Goal: Information Seeking & Learning: Learn about a topic

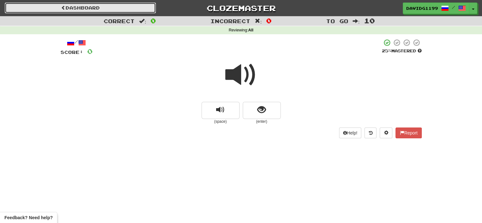
click at [90, 6] on link "Dashboard" at bounding box center [80, 8] width 151 height 11
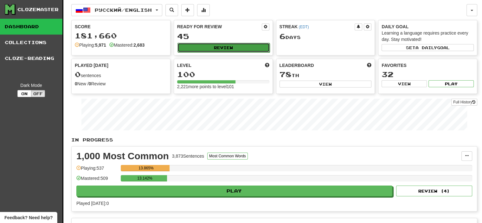
click at [218, 48] on button "Review" at bounding box center [224, 48] width 92 height 10
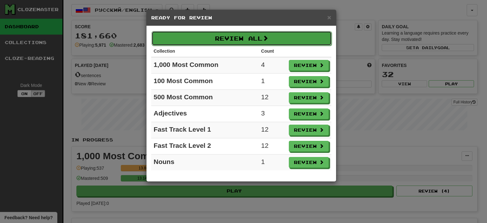
click at [235, 38] on button "Review All" at bounding box center [242, 38] width 180 height 15
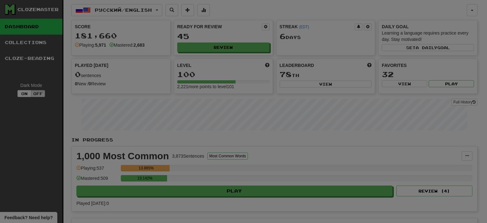
select select "**"
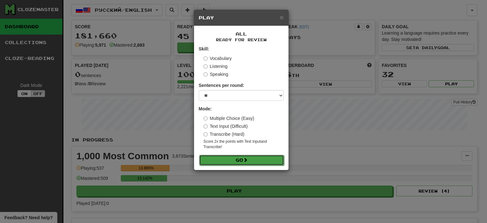
click at [256, 160] on button "Go" at bounding box center [241, 160] width 85 height 11
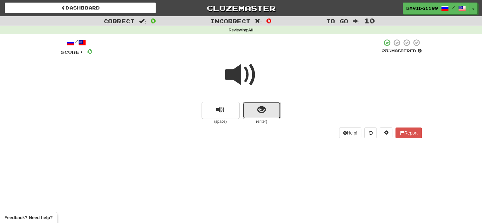
click at [255, 111] on button "show sentence" at bounding box center [262, 110] width 38 height 17
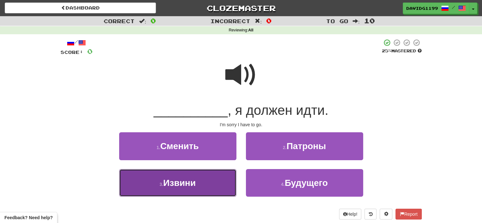
click at [200, 179] on button "3 . Извини" at bounding box center [177, 183] width 117 height 28
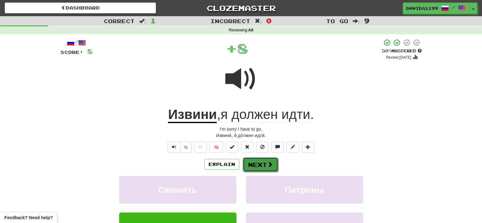
click at [256, 162] on button "Next" at bounding box center [261, 164] width 36 height 15
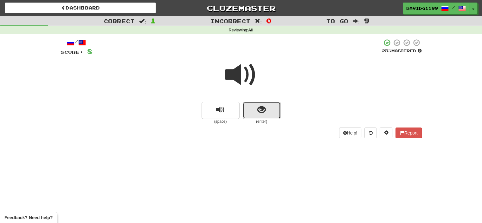
click at [252, 110] on button "show sentence" at bounding box center [262, 110] width 38 height 17
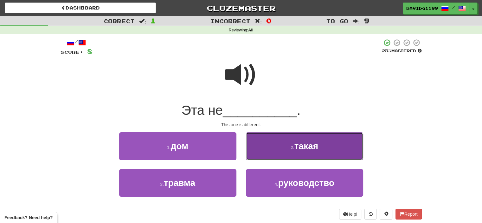
click at [279, 150] on button "2 . такая" at bounding box center [304, 146] width 117 height 28
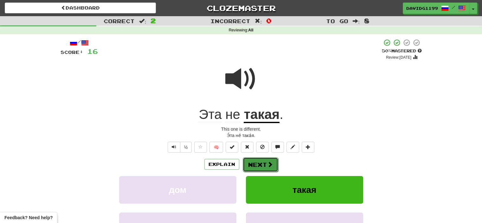
click at [257, 162] on button "Next" at bounding box center [261, 164] width 36 height 15
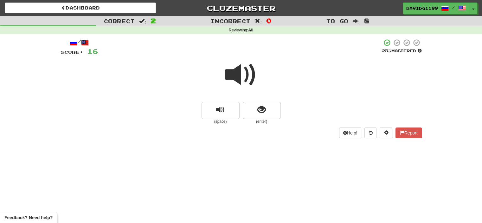
click at [249, 124] on small "(enter)" at bounding box center [262, 121] width 38 height 5
click at [249, 109] on button "show sentence" at bounding box center [262, 110] width 38 height 17
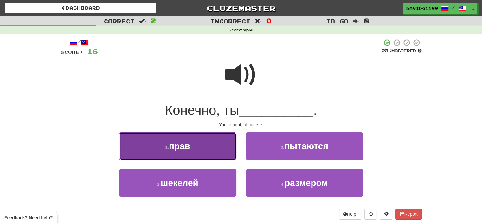
click at [196, 152] on button "1 . прав" at bounding box center [177, 146] width 117 height 28
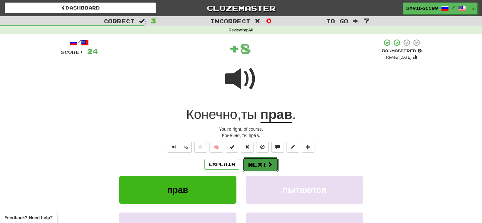
click at [257, 163] on button "Next" at bounding box center [261, 164] width 36 height 15
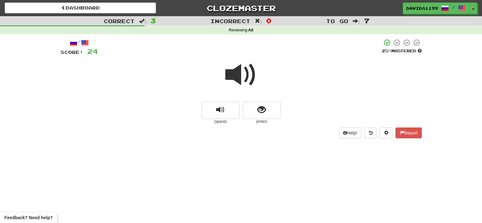
click at [245, 73] on span at bounding box center [241, 75] width 32 height 32
click at [256, 113] on button "show sentence" at bounding box center [262, 110] width 38 height 17
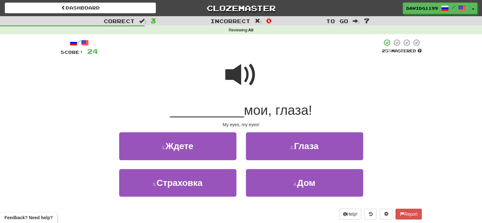
click at [247, 78] on span at bounding box center [241, 75] width 32 height 32
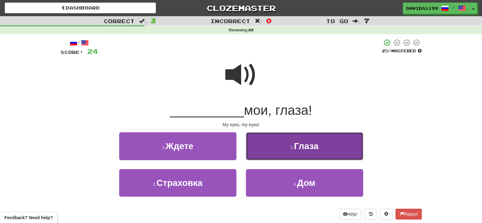
click at [278, 151] on button "2 . Глаза" at bounding box center [304, 146] width 117 height 28
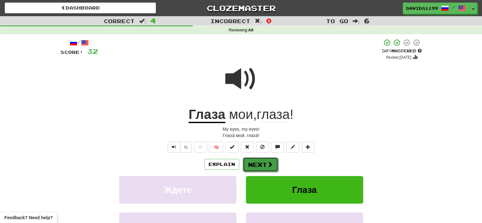
click at [257, 162] on button "Next" at bounding box center [261, 164] width 36 height 15
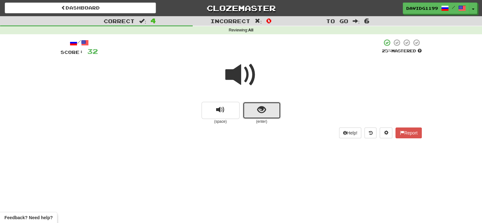
click at [254, 109] on button "show sentence" at bounding box center [262, 110] width 38 height 17
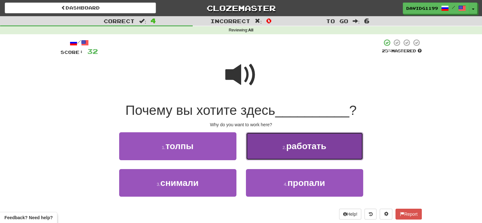
click at [293, 149] on span "работать" at bounding box center [306, 146] width 40 height 10
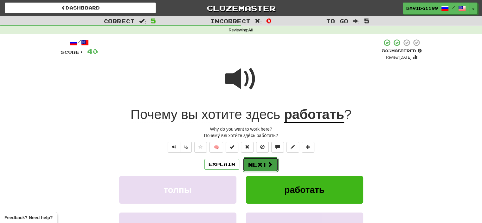
click at [261, 165] on button "Next" at bounding box center [261, 164] width 36 height 15
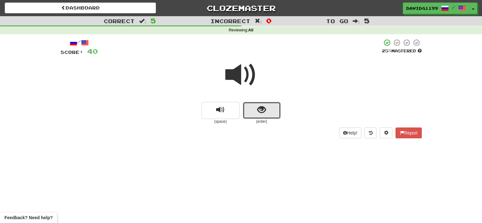
click at [251, 110] on button "show sentence" at bounding box center [262, 110] width 38 height 17
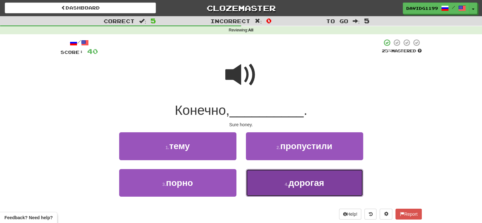
click at [275, 181] on button "4 . дорогая" at bounding box center [304, 183] width 117 height 28
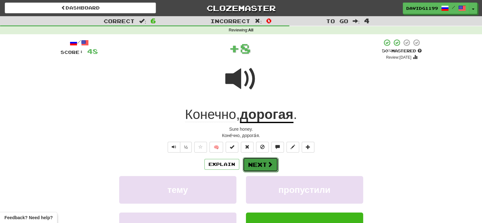
click at [263, 163] on button "Next" at bounding box center [261, 164] width 36 height 15
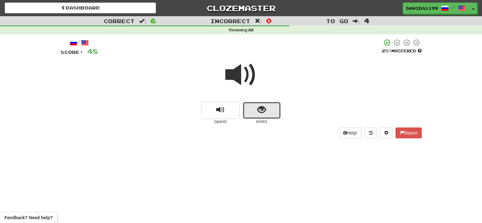
click at [248, 107] on button "show sentence" at bounding box center [262, 110] width 38 height 17
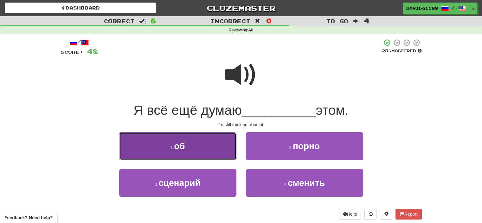
click at [209, 149] on button "1 . об" at bounding box center [177, 146] width 117 height 28
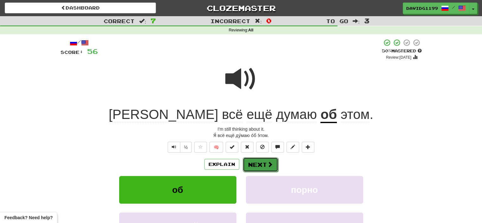
click at [257, 161] on button "Next" at bounding box center [261, 164] width 36 height 15
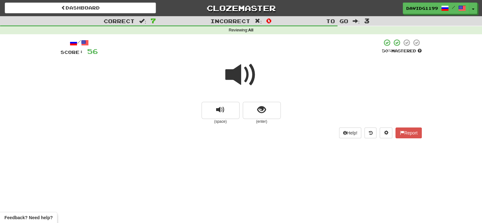
click at [241, 81] on span at bounding box center [241, 75] width 32 height 32
drag, startPoint x: 241, startPoint y: 81, endPoint x: 242, endPoint y: 74, distance: 7.0
click at [242, 74] on span at bounding box center [241, 75] width 32 height 32
click at [248, 107] on button "show sentence" at bounding box center [262, 110] width 38 height 17
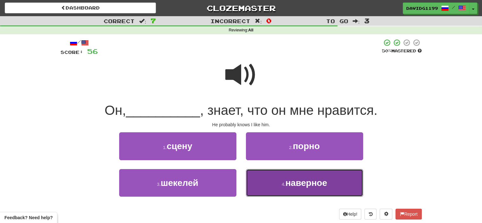
click at [274, 184] on button "4 . наверное" at bounding box center [304, 183] width 117 height 28
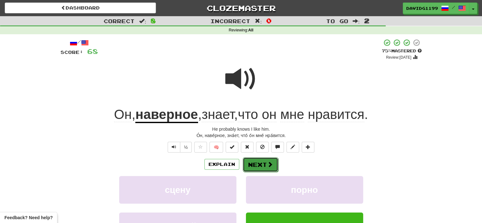
click at [268, 165] on span at bounding box center [270, 164] width 6 height 6
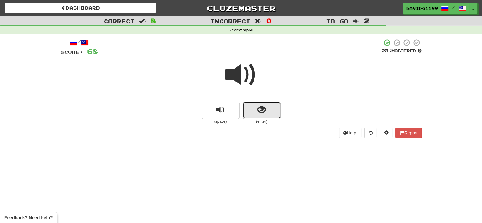
click at [253, 110] on button "show sentence" at bounding box center [262, 110] width 38 height 17
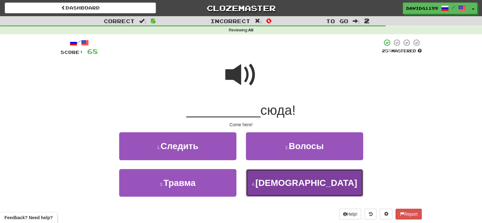
click at [269, 184] on button "4 . Иди" at bounding box center [304, 183] width 117 height 28
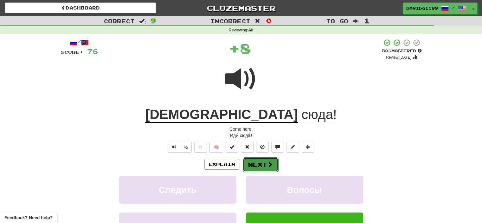
click at [259, 161] on button "Next" at bounding box center [261, 164] width 36 height 15
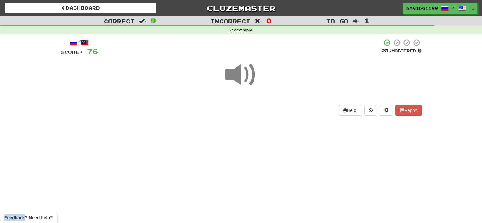
click at [259, 161] on div "Dashboard Clozemaster davidg1199 / Toggle Dropdown Dashboard Leaderboard Activi…" at bounding box center [241, 111] width 482 height 223
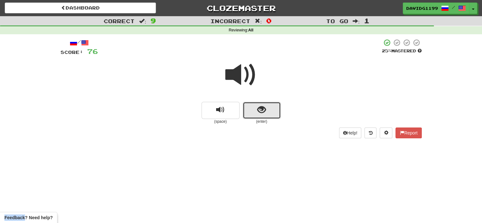
click at [254, 117] on button "show sentence" at bounding box center [262, 110] width 38 height 17
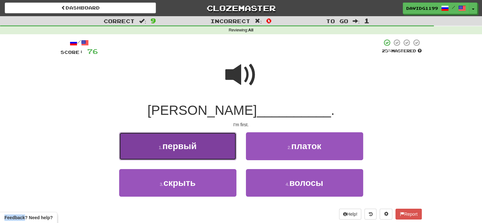
click at [206, 148] on button "1 . первый" at bounding box center [177, 146] width 117 height 28
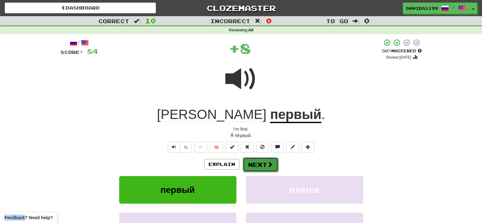
click at [259, 160] on button "Next" at bounding box center [261, 164] width 36 height 15
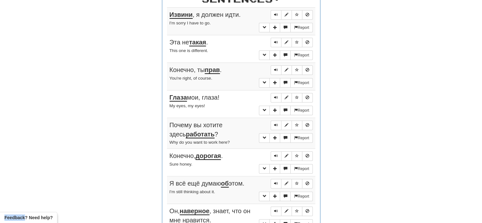
scroll to position [251, 0]
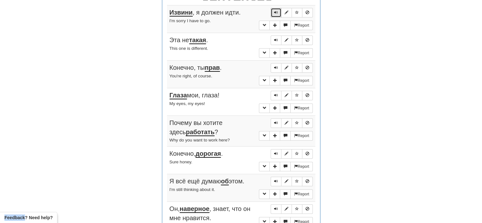
click at [276, 12] on span "Sentence controls" at bounding box center [276, 12] width 4 height 4
click at [275, 39] on span "Sentence controls" at bounding box center [276, 40] width 4 height 4
click at [275, 67] on span "Sentence controls" at bounding box center [276, 68] width 4 height 4
click at [276, 93] on span "Sentence controls" at bounding box center [276, 95] width 4 height 4
click at [276, 121] on span "Sentence controls" at bounding box center [276, 123] width 4 height 4
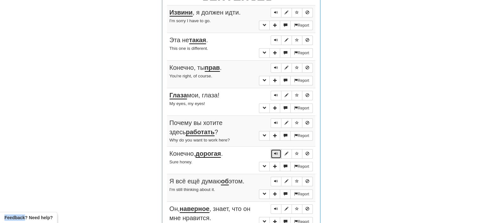
click at [274, 152] on span "Sentence controls" at bounding box center [276, 154] width 4 height 4
click at [276, 179] on span "Sentence controls" at bounding box center [276, 181] width 4 height 4
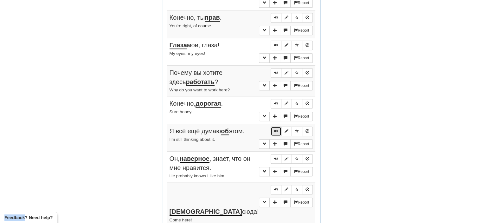
scroll to position [303, 0]
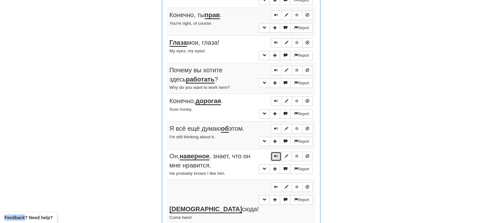
click at [276, 152] on button "Sentence controls" at bounding box center [276, 157] width 11 height 10
click at [276, 185] on span "Sentence controls" at bounding box center [276, 187] width 4 height 4
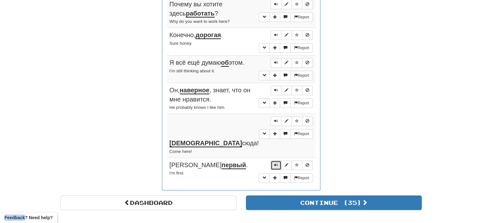
scroll to position [369, 0]
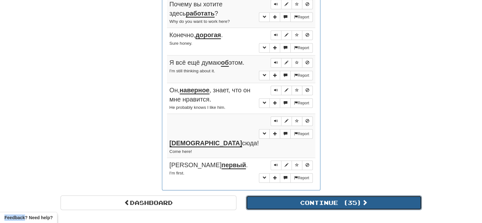
click at [299, 195] on button "Continue ( 35 )" at bounding box center [334, 202] width 176 height 15
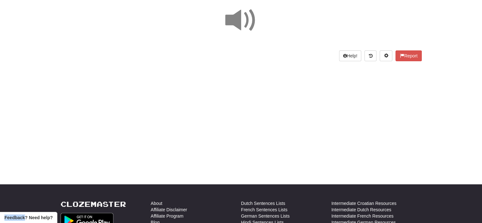
scroll to position [0, 0]
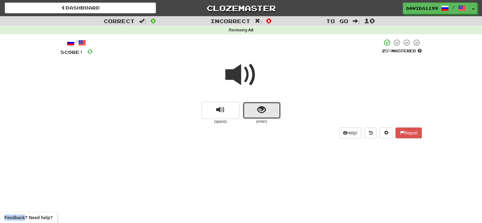
click at [252, 109] on button "show sentence" at bounding box center [262, 110] width 38 height 17
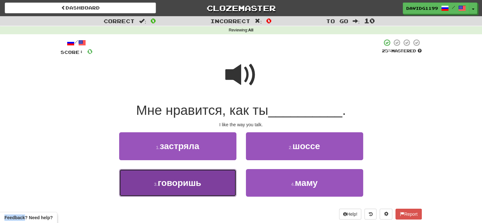
click at [224, 180] on button "3 . говоришь" at bounding box center [177, 183] width 117 height 28
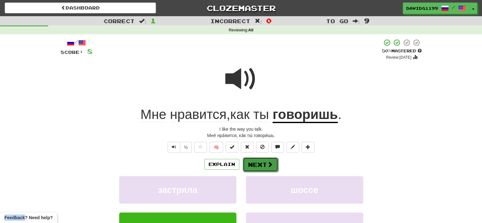
click at [261, 162] on button "Next" at bounding box center [261, 164] width 36 height 15
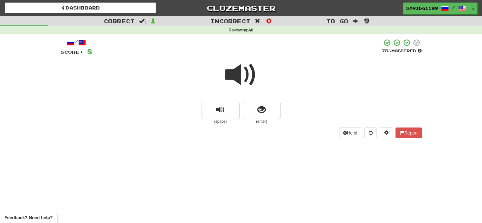
click at [245, 73] on span at bounding box center [241, 75] width 32 height 32
click at [251, 115] on button "show sentence" at bounding box center [262, 110] width 38 height 17
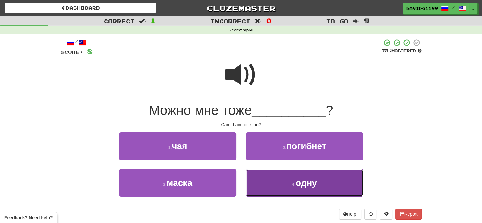
click at [278, 181] on button "4 . одну" at bounding box center [304, 183] width 117 height 28
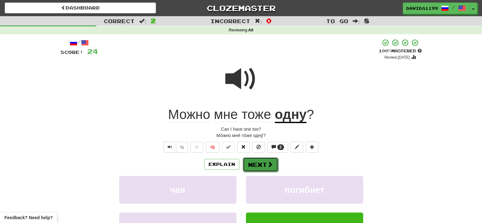
click at [253, 163] on button "Next" at bounding box center [261, 164] width 36 height 15
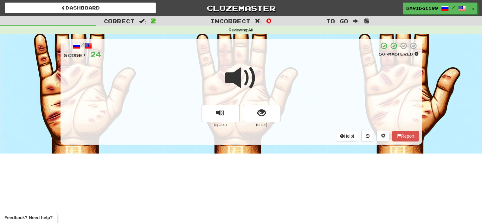
click at [241, 77] on span at bounding box center [241, 78] width 32 height 32
click at [258, 115] on span "show sentence" at bounding box center [261, 113] width 9 height 9
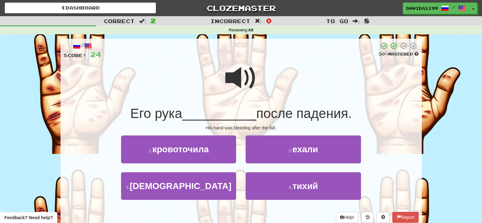
click at [242, 77] on span at bounding box center [241, 78] width 32 height 32
click at [243, 78] on span at bounding box center [241, 78] width 32 height 32
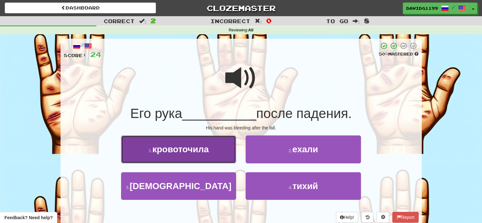
click at [204, 157] on button "1 . кровоточила" at bounding box center [178, 149] width 115 height 28
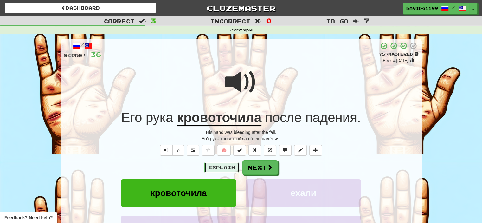
click at [224, 167] on button "Explain" at bounding box center [222, 167] width 35 height 11
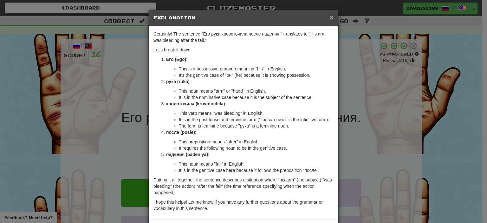
click at [330, 16] on span "×" at bounding box center [332, 17] width 4 height 7
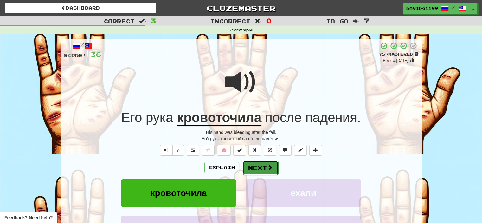
click at [259, 165] on button "Next" at bounding box center [261, 167] width 36 height 15
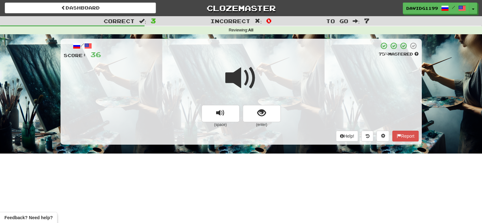
click at [246, 80] on span at bounding box center [241, 78] width 32 height 32
drag, startPoint x: 254, startPoint y: 112, endPoint x: 250, endPoint y: 115, distance: 5.0
click at [250, 115] on button "show sentence" at bounding box center [262, 113] width 38 height 17
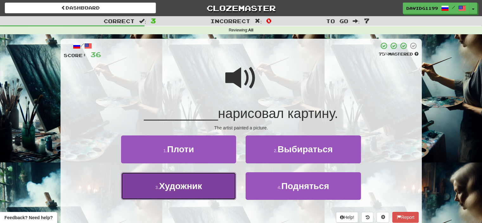
click at [218, 186] on button "3 . Художник" at bounding box center [178, 186] width 115 height 28
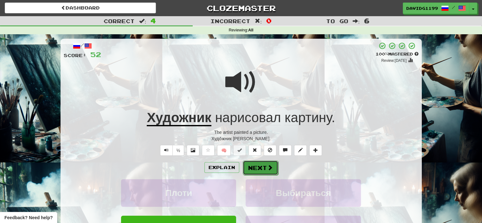
click at [260, 166] on button "Next" at bounding box center [261, 167] width 36 height 15
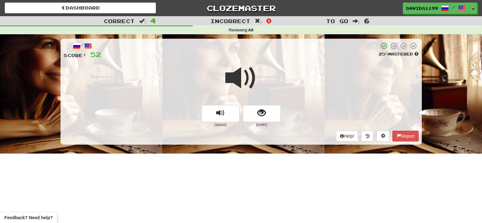
click at [244, 78] on span at bounding box center [241, 78] width 32 height 32
click at [248, 114] on button "show sentence" at bounding box center [262, 113] width 38 height 17
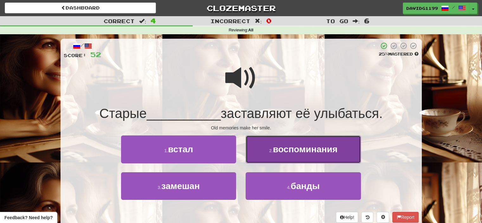
drag, startPoint x: 308, startPoint y: 157, endPoint x: 293, endPoint y: 147, distance: 17.9
click at [293, 147] on span "воспоминания" at bounding box center [305, 149] width 65 height 10
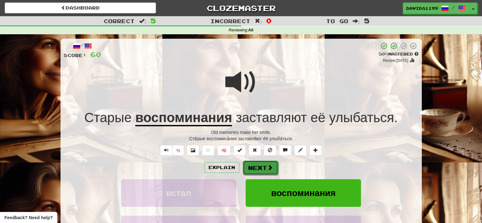
click at [277, 163] on button "Next" at bounding box center [261, 167] width 36 height 15
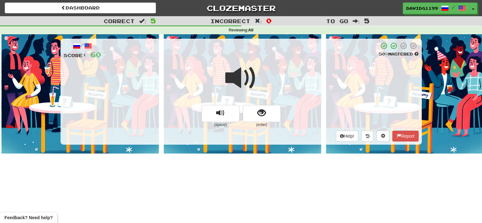
click at [242, 81] on span at bounding box center [241, 78] width 32 height 32
click at [245, 80] on span at bounding box center [241, 78] width 32 height 32
click at [255, 114] on button "show sentence" at bounding box center [262, 113] width 38 height 17
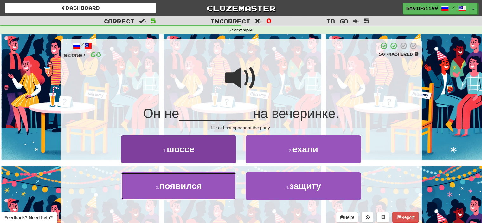
drag, startPoint x: 211, startPoint y: 185, endPoint x: 195, endPoint y: 186, distance: 15.6
click at [195, 186] on span "появился" at bounding box center [180, 186] width 42 height 10
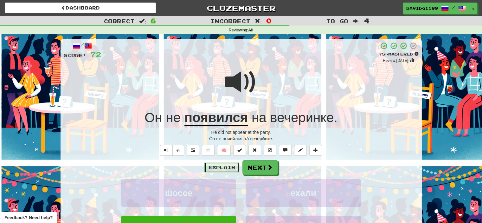
click at [222, 166] on button "Explain" at bounding box center [222, 167] width 35 height 11
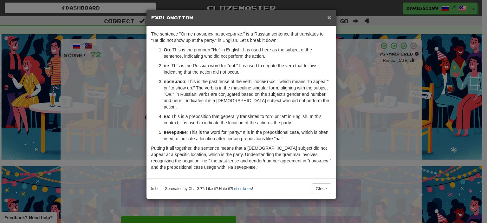
click at [331, 17] on span "×" at bounding box center [329, 17] width 4 height 7
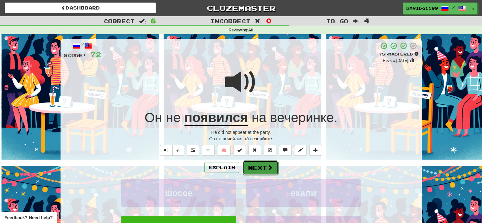
click at [259, 165] on button "Next" at bounding box center [261, 167] width 36 height 15
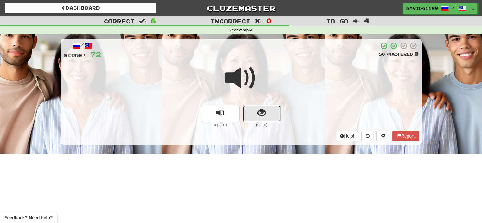
click at [253, 114] on button "show sentence" at bounding box center [262, 113] width 38 height 17
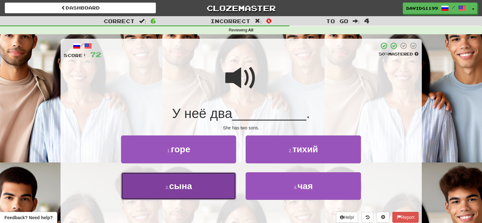
click at [214, 186] on button "3 . сына" at bounding box center [178, 186] width 115 height 28
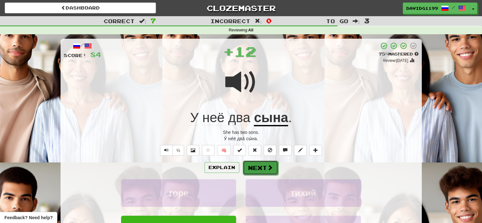
click at [259, 171] on button "Next" at bounding box center [261, 167] width 36 height 15
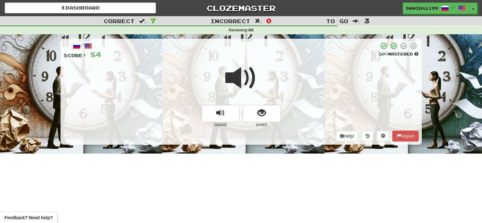
click at [247, 77] on span at bounding box center [241, 78] width 32 height 32
click at [246, 110] on button "show sentence" at bounding box center [262, 113] width 38 height 17
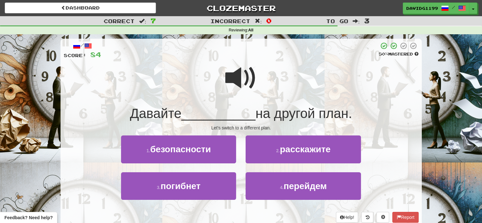
click at [240, 78] on span at bounding box center [241, 78] width 32 height 32
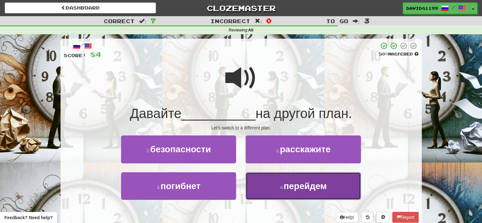
drag, startPoint x: 280, startPoint y: 187, endPoint x: 270, endPoint y: 188, distance: 9.5
click at [270, 188] on button "4 . перейдем" at bounding box center [303, 186] width 115 height 28
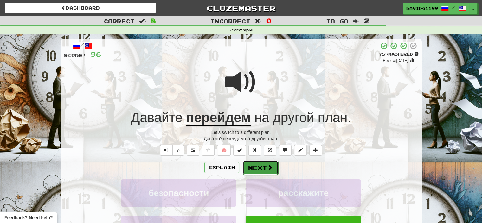
click at [261, 163] on button "Next" at bounding box center [261, 167] width 36 height 15
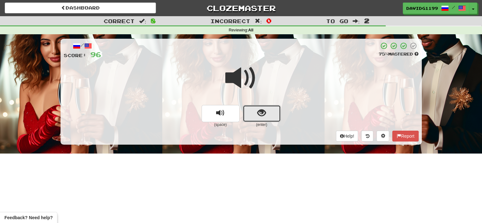
click at [253, 114] on button "show sentence" at bounding box center [262, 113] width 38 height 17
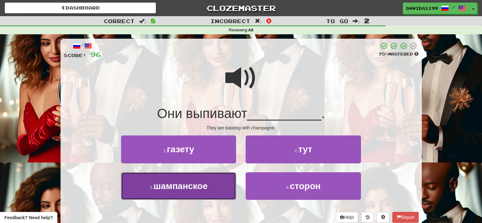
click at [217, 187] on button "3 . шампанское" at bounding box center [178, 186] width 115 height 28
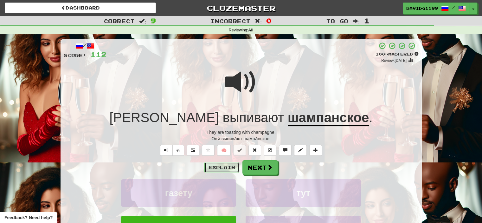
click at [227, 166] on button "Explain" at bounding box center [222, 167] width 35 height 11
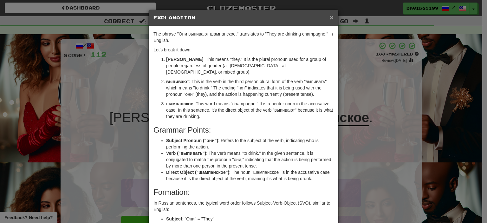
click at [330, 15] on span "×" at bounding box center [332, 17] width 4 height 7
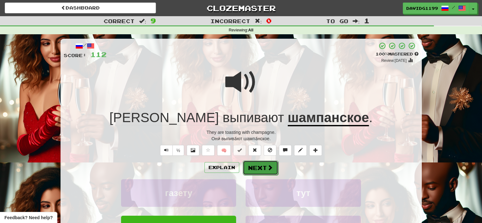
click at [259, 167] on button "Next" at bounding box center [261, 167] width 36 height 15
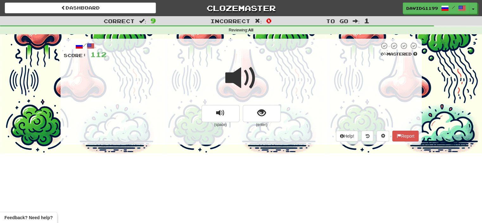
click at [242, 80] on span at bounding box center [241, 78] width 32 height 32
click at [258, 114] on span "show sentence" at bounding box center [261, 113] width 9 height 9
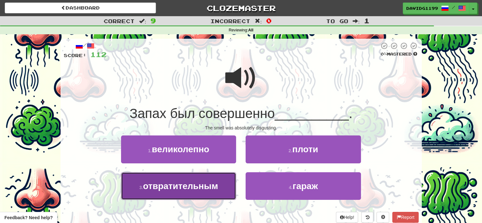
click at [215, 185] on span "отвратительным" at bounding box center [180, 186] width 75 height 10
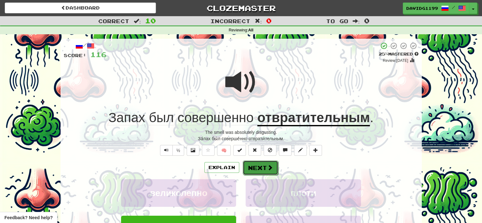
click at [264, 170] on button "Next" at bounding box center [261, 167] width 36 height 15
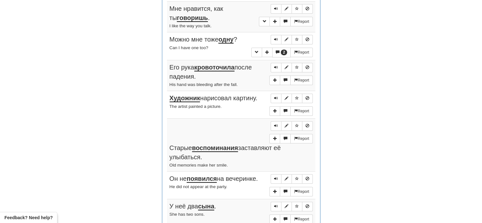
scroll to position [255, 0]
click at [276, 7] on span "Sentence controls" at bounding box center [276, 8] width 4 height 4
click at [274, 38] on button "Sentence controls" at bounding box center [276, 40] width 11 height 10
click at [275, 66] on span "Sentence controls" at bounding box center [276, 67] width 4 height 4
click at [276, 66] on span "Sentence controls" at bounding box center [276, 67] width 4 height 4
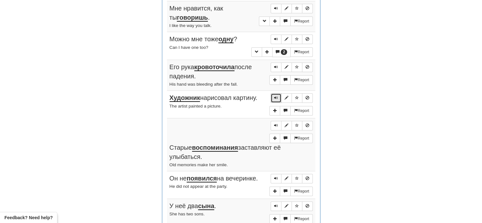
click at [277, 96] on span "Sentence controls" at bounding box center [276, 98] width 4 height 4
click at [276, 123] on span "Sentence controls" at bounding box center [276, 125] width 4 height 4
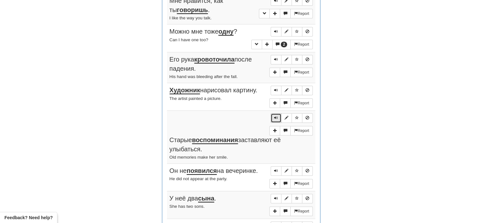
scroll to position [263, 0]
click at [275, 168] on span "Sentence controls" at bounding box center [276, 170] width 4 height 4
click at [277, 196] on span "Sentence controls" at bounding box center [276, 198] width 4 height 4
click at [275, 223] on span "Sentence controls" at bounding box center [276, 226] width 4 height 4
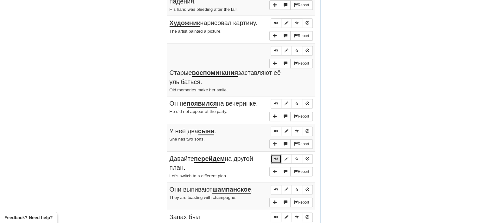
scroll to position [330, 0]
click at [276, 187] on span "Sentence controls" at bounding box center [276, 189] width 4 height 4
click at [275, 215] on span "Sentence controls" at bounding box center [276, 217] width 4 height 4
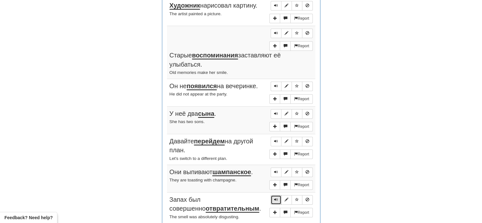
scroll to position [351, 0]
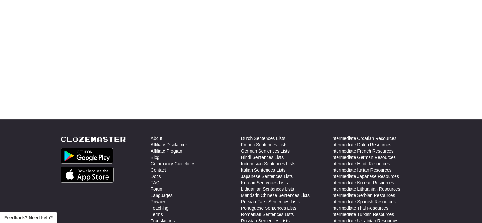
scroll to position [0, 0]
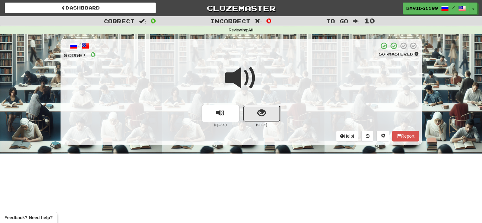
click at [253, 111] on button "show sentence" at bounding box center [262, 113] width 38 height 17
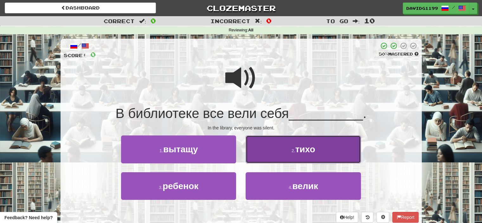
click at [286, 153] on button "2 . тихо" at bounding box center [303, 149] width 115 height 28
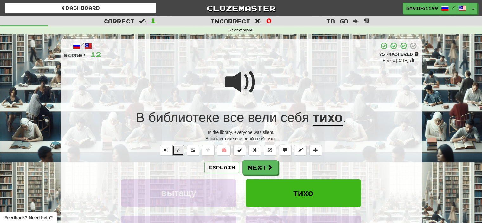
click at [177, 149] on button "½" at bounding box center [178, 150] width 12 height 11
click at [224, 166] on button "Explain" at bounding box center [222, 167] width 35 height 11
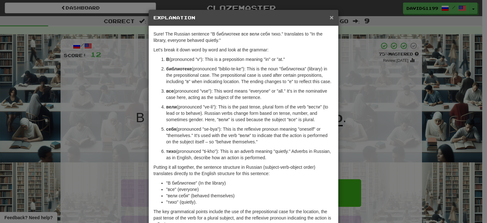
click at [330, 16] on span "×" at bounding box center [332, 17] width 4 height 7
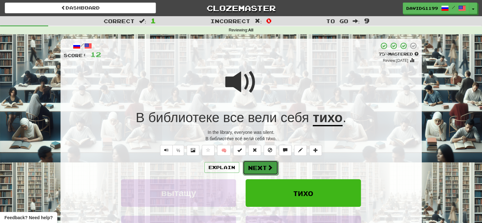
click at [260, 168] on button "Next" at bounding box center [261, 167] width 36 height 15
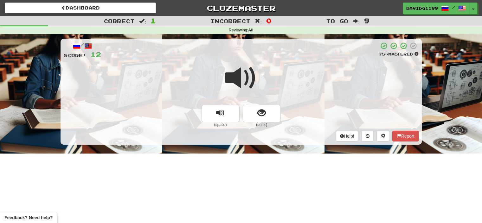
click at [244, 79] on span at bounding box center [241, 78] width 32 height 32
click at [253, 113] on button "show sentence" at bounding box center [262, 113] width 38 height 17
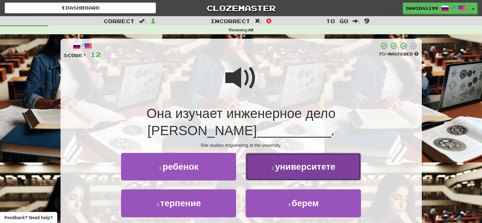
click at [295, 162] on span "университете" at bounding box center [305, 167] width 60 height 10
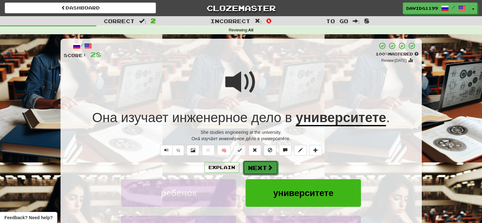
drag, startPoint x: 260, startPoint y: 169, endPoint x: 251, endPoint y: 168, distance: 9.2
click at [251, 168] on button "Next" at bounding box center [261, 167] width 36 height 15
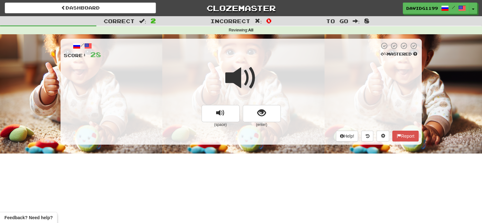
click at [240, 77] on span at bounding box center [241, 78] width 32 height 32
click at [252, 118] on button "show sentence" at bounding box center [262, 113] width 38 height 17
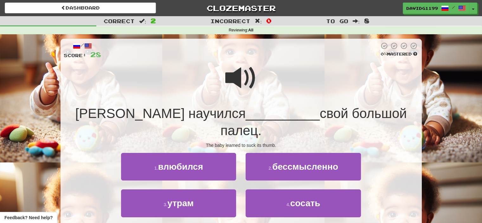
click at [247, 81] on span at bounding box center [241, 78] width 32 height 32
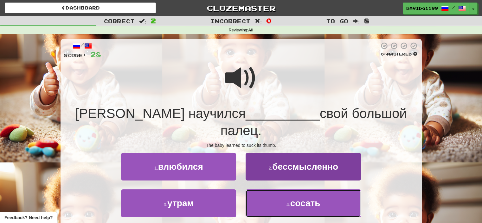
drag, startPoint x: 308, startPoint y: 186, endPoint x: 280, endPoint y: 193, distance: 28.8
click at [280, 193] on button "4 . сосать" at bounding box center [303, 203] width 115 height 28
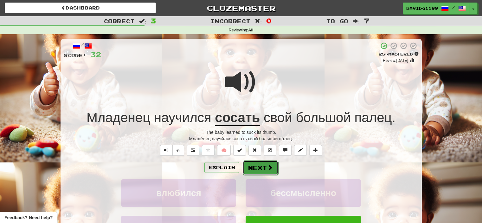
click at [264, 169] on button "Next" at bounding box center [261, 167] width 36 height 15
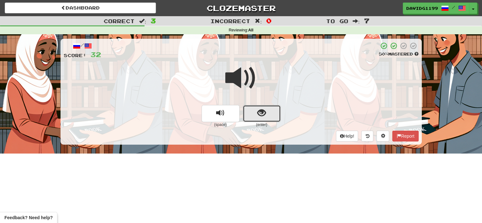
click at [253, 114] on button "show sentence" at bounding box center [262, 113] width 38 height 17
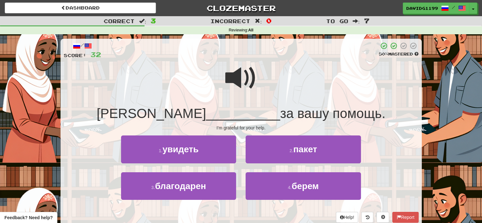
click at [240, 76] on span at bounding box center [241, 78] width 32 height 32
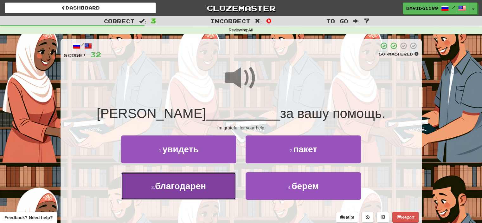
click at [216, 184] on button "3 . [GEOGRAPHIC_DATA]" at bounding box center [178, 186] width 115 height 28
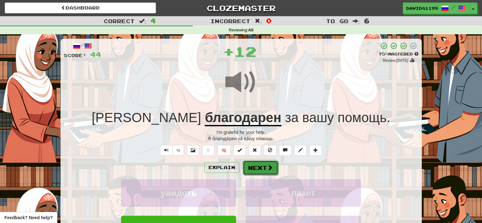
click at [257, 164] on button "Next" at bounding box center [261, 167] width 36 height 15
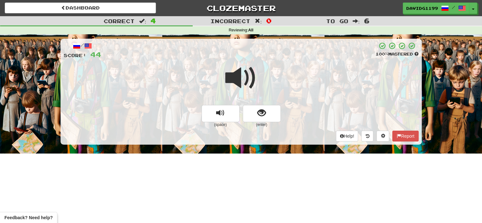
click at [245, 77] on span at bounding box center [241, 78] width 32 height 32
click at [254, 114] on button "show sentence" at bounding box center [262, 113] width 38 height 17
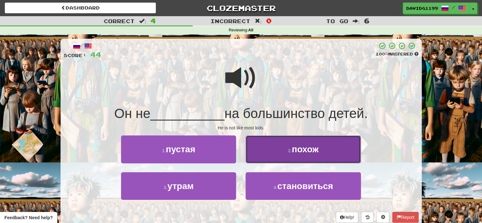
click at [259, 149] on button "2 . похож" at bounding box center [303, 149] width 115 height 28
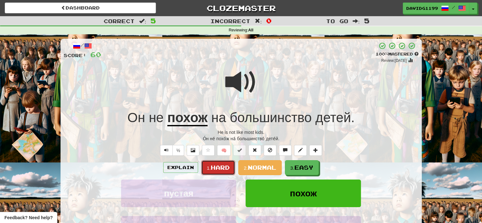
click at [223, 168] on span "Hard" at bounding box center [220, 167] width 19 height 7
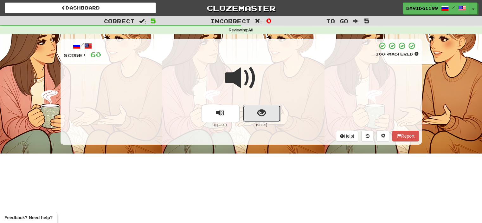
click at [252, 112] on button "show sentence" at bounding box center [262, 113] width 38 height 17
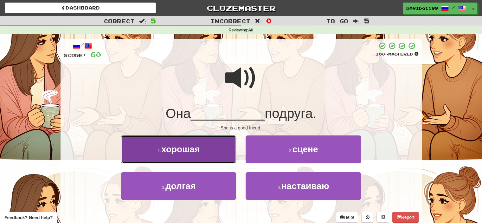
click at [211, 154] on button "1 . хорошая" at bounding box center [178, 149] width 115 height 28
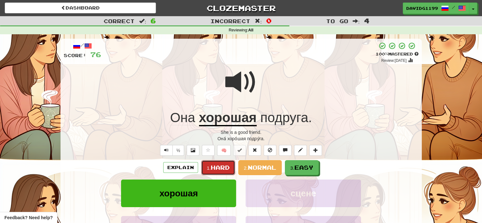
click at [220, 167] on span "Hard" at bounding box center [220, 167] width 19 height 7
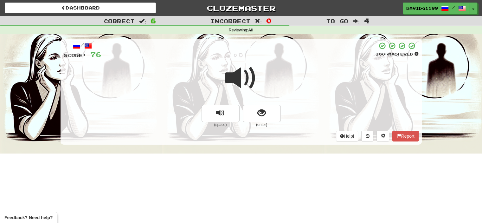
click at [241, 83] on span at bounding box center [241, 78] width 32 height 32
drag, startPoint x: 255, startPoint y: 115, endPoint x: 250, endPoint y: 115, distance: 5.4
click at [250, 115] on button "show sentence" at bounding box center [262, 113] width 38 height 17
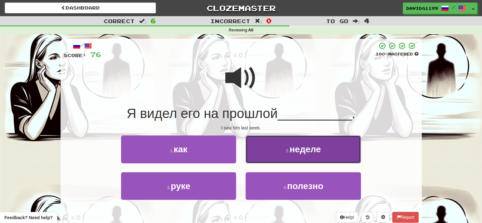
click at [287, 150] on small "2 ." at bounding box center [288, 150] width 4 height 5
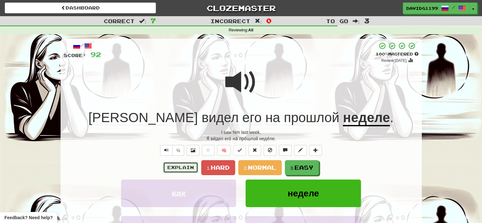
click at [185, 167] on button "Explain" at bounding box center [180, 167] width 35 height 11
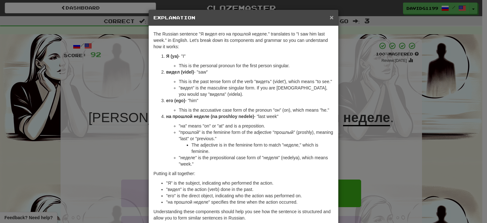
click at [330, 16] on span "×" at bounding box center [332, 17] width 4 height 7
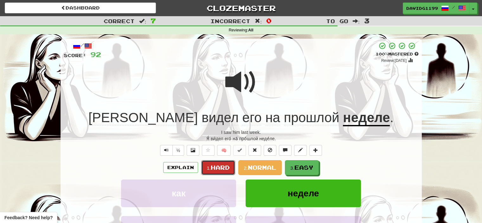
click at [227, 169] on span "Hard" at bounding box center [220, 167] width 19 height 7
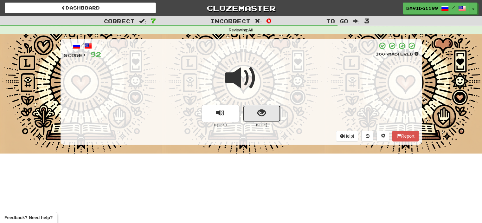
click at [252, 113] on button "show sentence" at bounding box center [262, 113] width 38 height 17
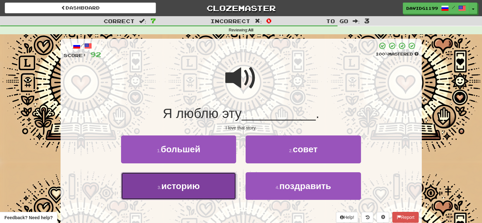
click at [215, 181] on button "3 . историю" at bounding box center [178, 186] width 115 height 28
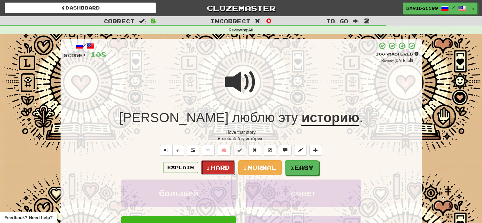
drag, startPoint x: 212, startPoint y: 165, endPoint x: 205, endPoint y: 166, distance: 7.0
click at [207, 166] on small "1." at bounding box center [209, 167] width 4 height 5
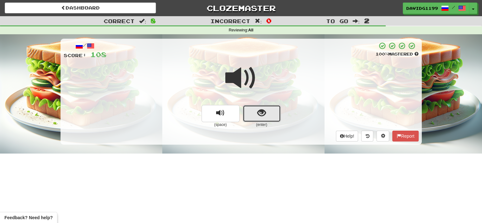
click at [256, 114] on button "show sentence" at bounding box center [262, 113] width 38 height 17
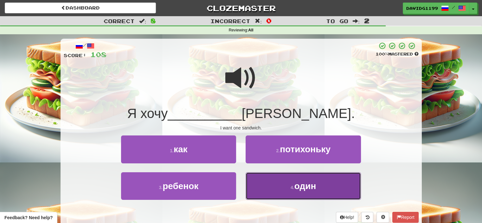
click at [267, 186] on button "4 . один" at bounding box center [303, 186] width 115 height 28
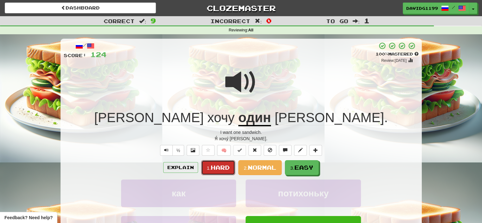
drag, startPoint x: 228, startPoint y: 169, endPoint x: 212, endPoint y: 168, distance: 15.9
click at [212, 168] on span "Hard" at bounding box center [220, 167] width 19 height 7
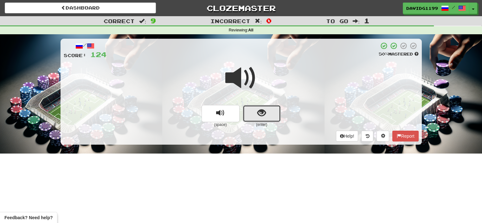
click at [251, 115] on button "show sentence" at bounding box center [262, 113] width 38 height 17
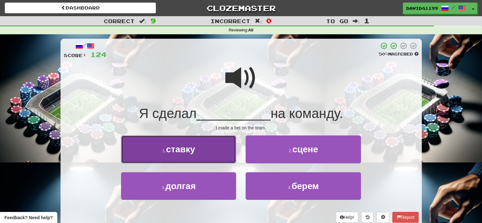
click at [219, 153] on button "1 . ставку" at bounding box center [178, 149] width 115 height 28
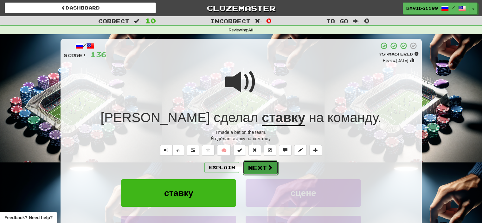
click at [252, 170] on button "Next" at bounding box center [261, 167] width 36 height 15
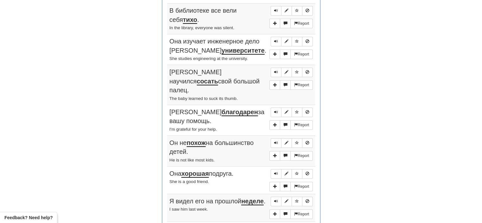
scroll to position [252, 0]
click at [275, 10] on span "Sentence controls" at bounding box center [276, 11] width 4 height 4
click at [277, 40] on span "Sentence controls" at bounding box center [276, 41] width 4 height 4
click at [275, 72] on span "Sentence controls" at bounding box center [276, 72] width 4 height 4
click at [275, 110] on span "Sentence controls" at bounding box center [276, 112] width 4 height 4
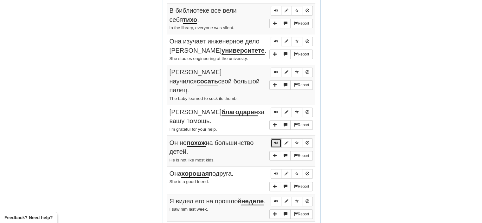
click at [275, 141] on span "Sentence controls" at bounding box center [276, 143] width 4 height 4
click at [276, 172] on span "Sentence controls" at bounding box center [276, 174] width 4 height 4
click at [277, 199] on span "Sentence controls" at bounding box center [276, 201] width 4 height 4
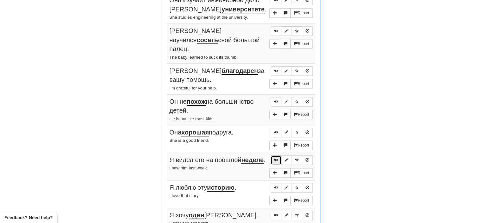
scroll to position [294, 0]
click at [275, 185] on span "Sentence controls" at bounding box center [276, 187] width 4 height 4
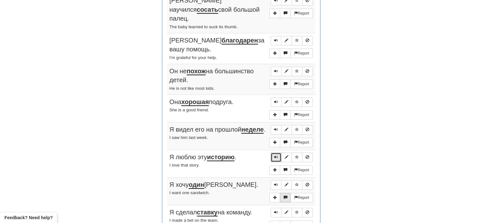
scroll to position [324, 0]
click at [277, 182] on span "Sentence controls" at bounding box center [276, 184] width 4 height 4
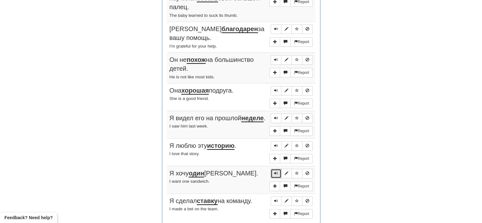
scroll to position [345, 0]
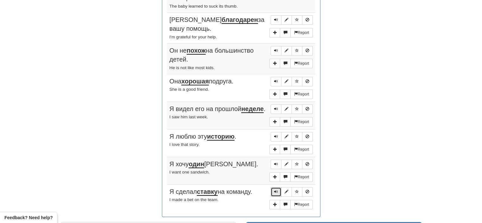
click at [275, 190] on span "Sentence controls" at bounding box center [276, 192] width 4 height 4
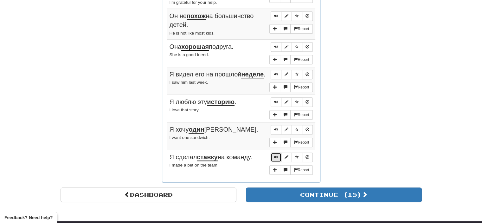
scroll to position [380, 0]
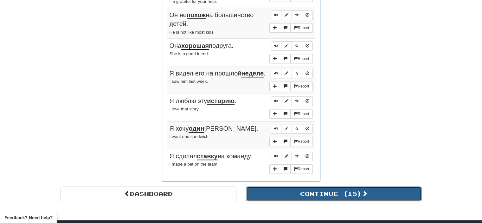
click at [285, 186] on button "Continue ( 15 )" at bounding box center [334, 193] width 176 height 15
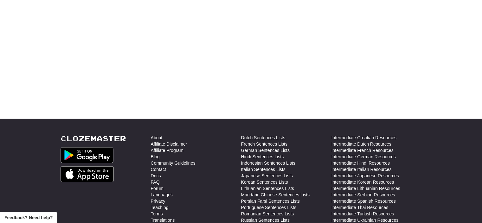
scroll to position [0, 0]
